Goal: Find specific page/section: Find specific page/section

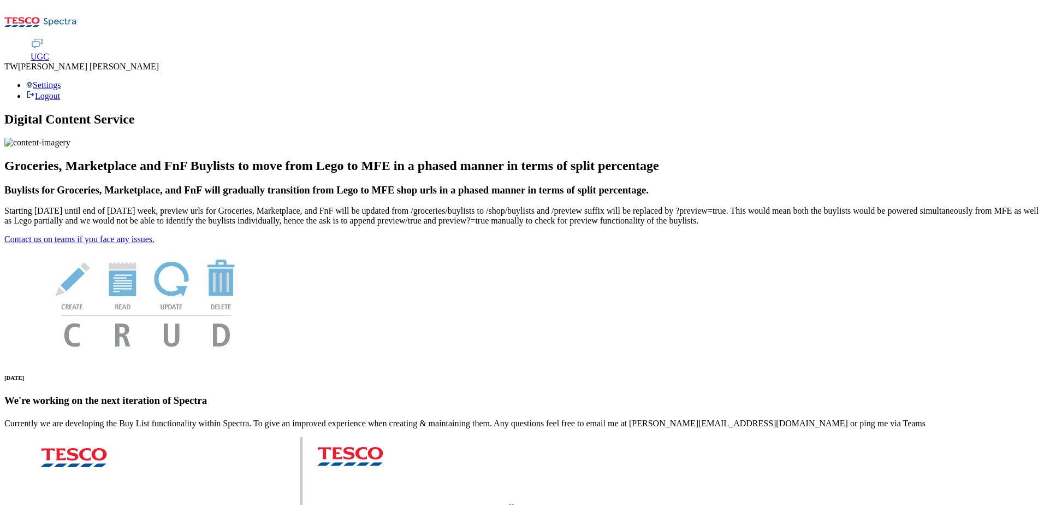
click at [49, 52] on span "UGC" at bounding box center [40, 56] width 19 height 9
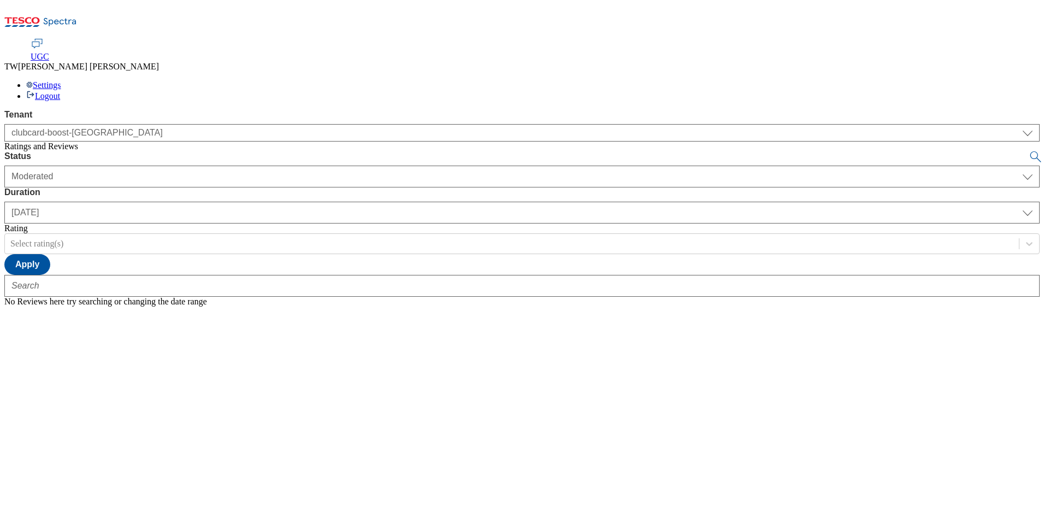
click at [48, 14] on icon at bounding box center [40, 25] width 73 height 23
